Goal: Find specific page/section: Find specific page/section

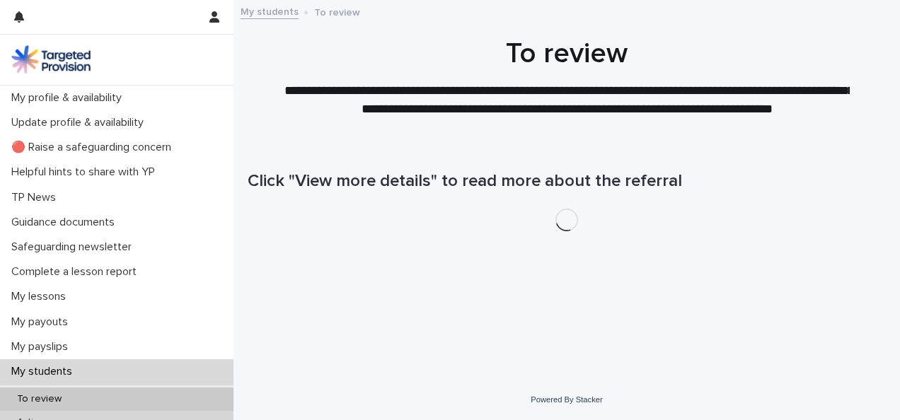
scroll to position [141, 0]
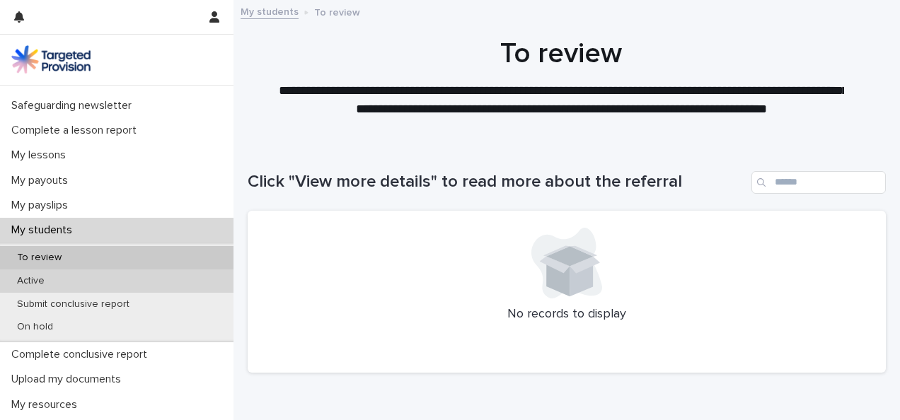
click at [81, 281] on div "Active" at bounding box center [116, 280] width 233 height 23
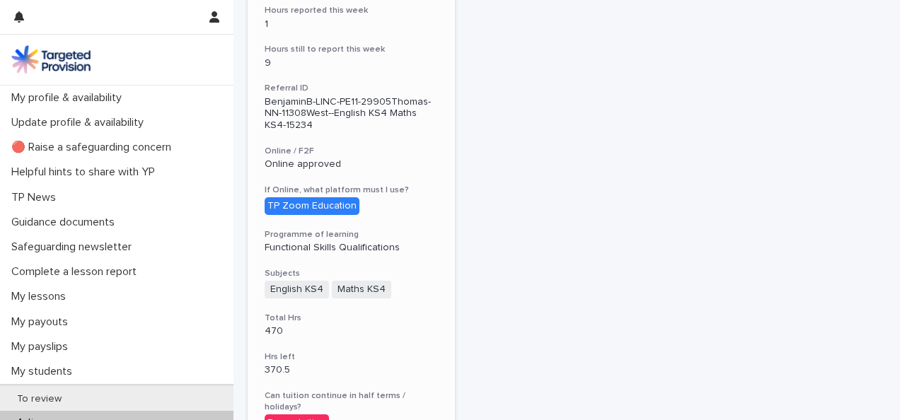
scroll to position [424, 0]
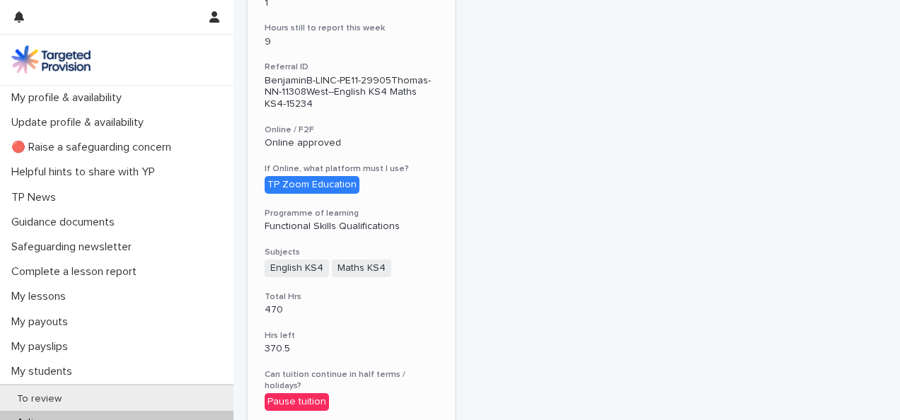
click at [414, 204] on div "[PERSON_NAME] View more details Number of students 1 Complete lesson report Tar…" at bounding box center [351, 285] width 207 height 998
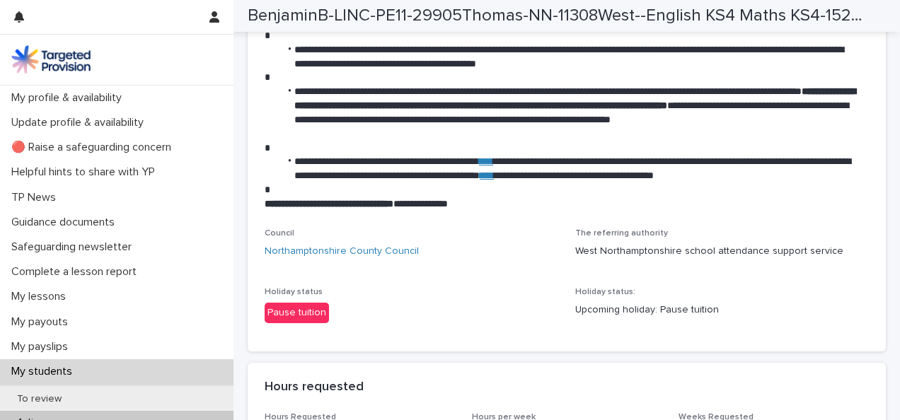
scroll to position [2192, 0]
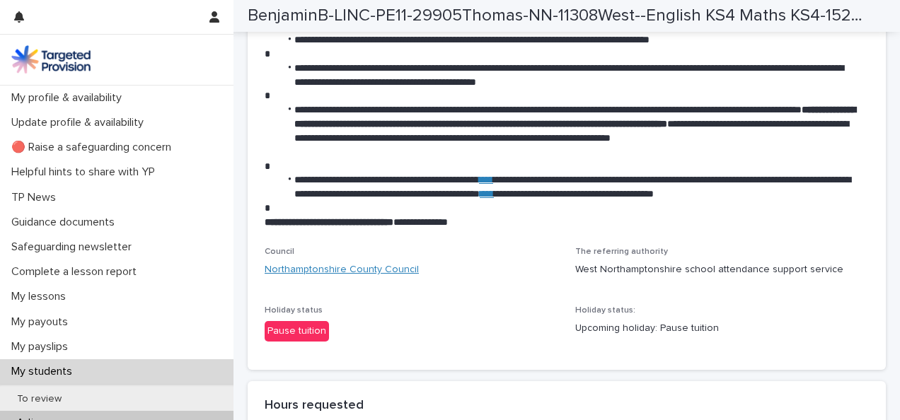
click at [364, 277] on link "Northamptonshire County Council" at bounding box center [342, 269] width 154 height 15
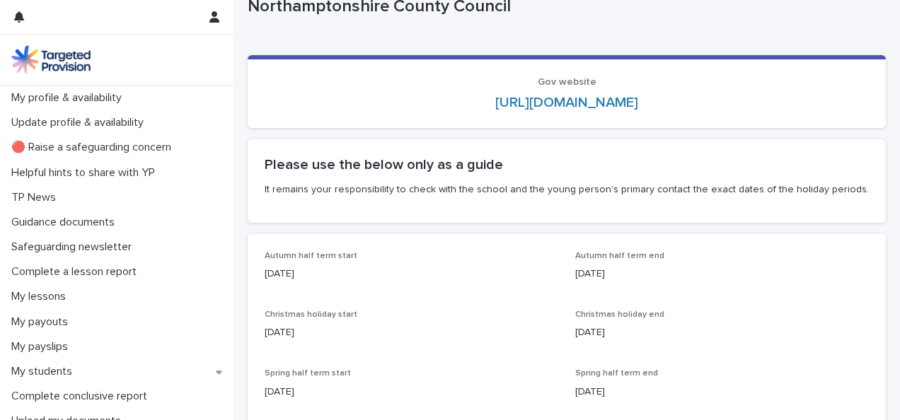
scroll to position [71, 0]
